Goal: Transaction & Acquisition: Purchase product/service

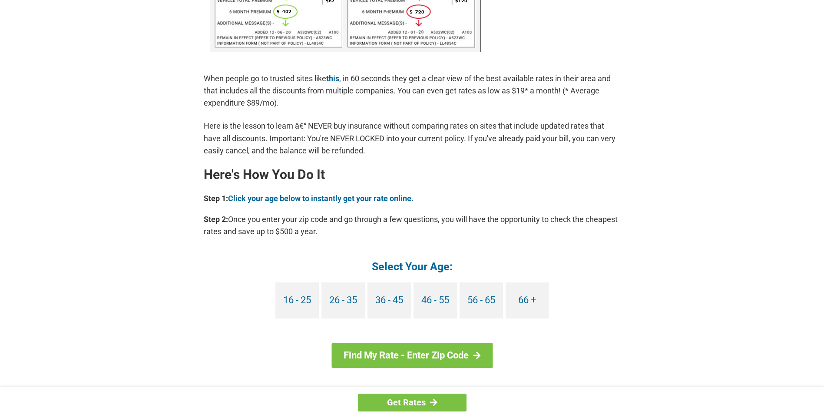
scroll to position [652, 0]
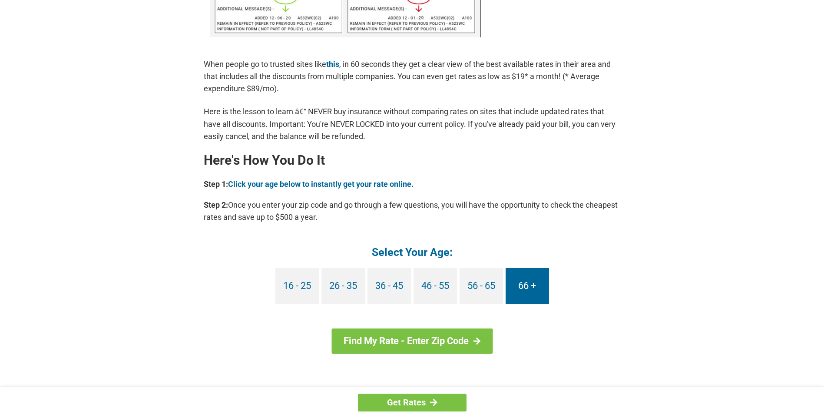
click at [531, 285] on link "66 +" at bounding box center [527, 286] width 43 height 36
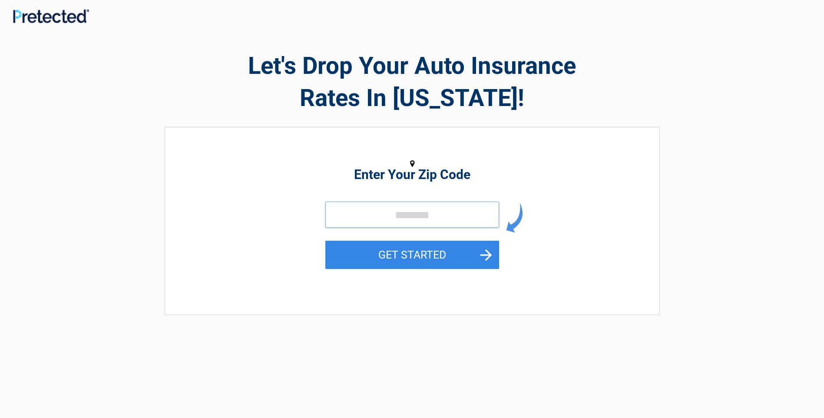
click at [482, 216] on input "tel" at bounding box center [412, 215] width 174 height 26
type input "*****"
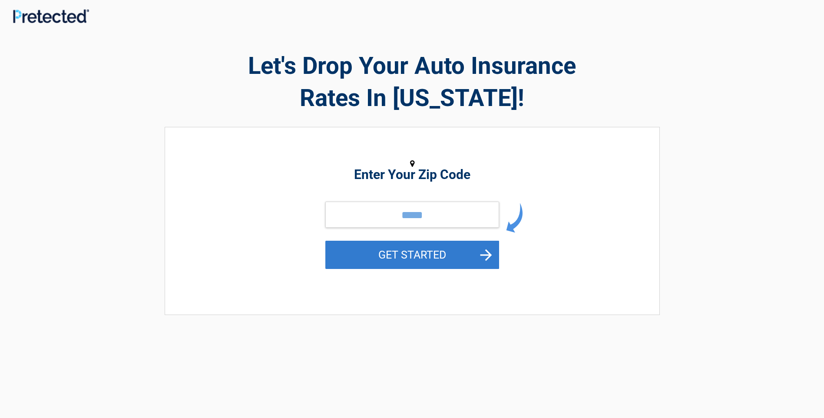
click at [419, 251] on button "GET STARTED" at bounding box center [412, 255] width 174 height 28
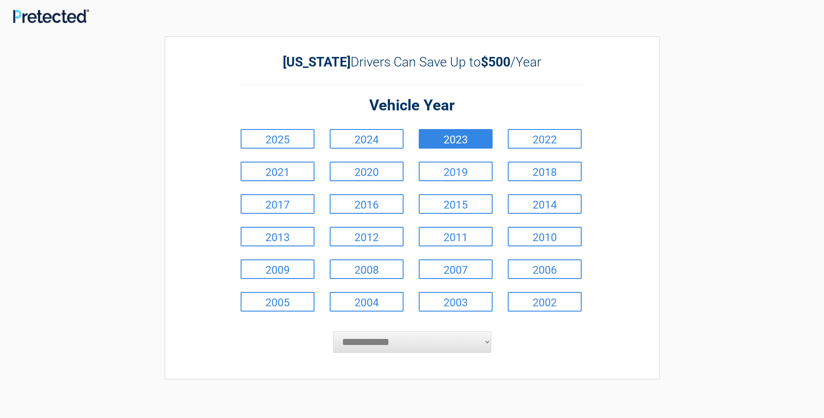
click at [464, 134] on link "2023" at bounding box center [456, 139] width 74 height 20
